Goal: Navigation & Orientation: Find specific page/section

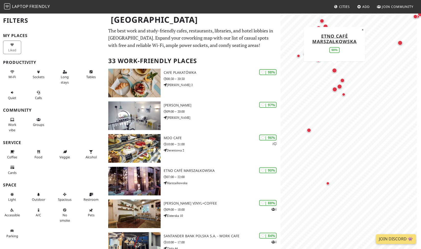
click at [335, 70] on div "Map marker" at bounding box center [334, 70] width 5 height 5
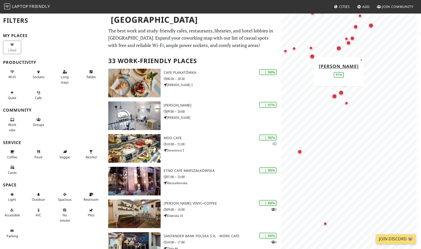
click at [338, 49] on div "Map marker" at bounding box center [338, 48] width 5 height 5
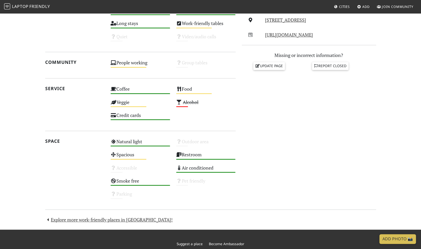
scroll to position [233, 0]
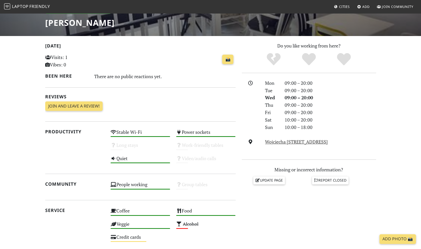
scroll to position [29, 0]
